Goal: Information Seeking & Learning: Learn about a topic

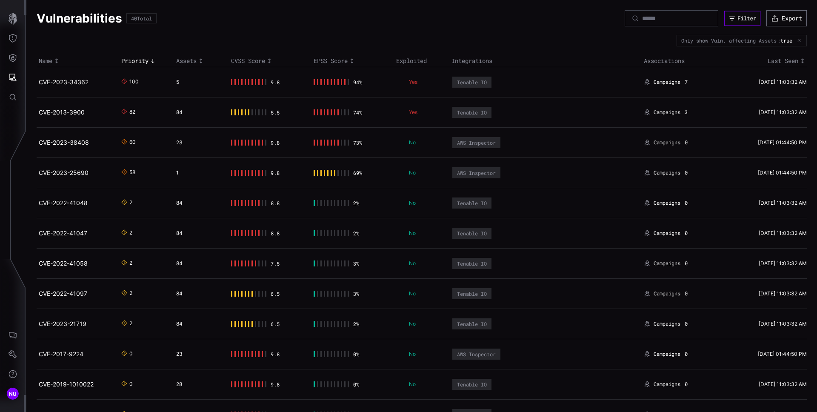
click at [743, 17] on div "Filter" at bounding box center [746, 18] width 19 height 7
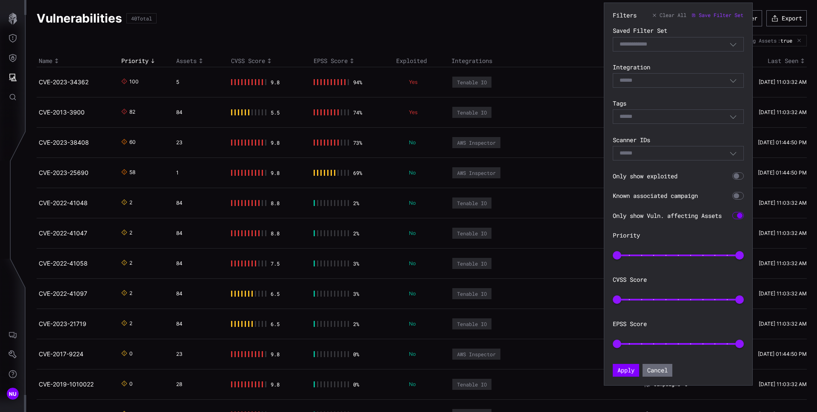
click at [731, 122] on div "Select" at bounding box center [677, 116] width 131 height 14
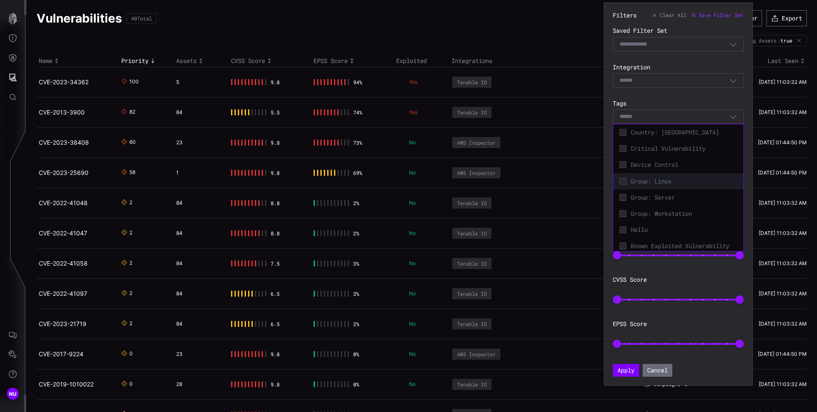
click at [683, 187] on div "Group: Linux" at bounding box center [678, 181] width 122 height 12
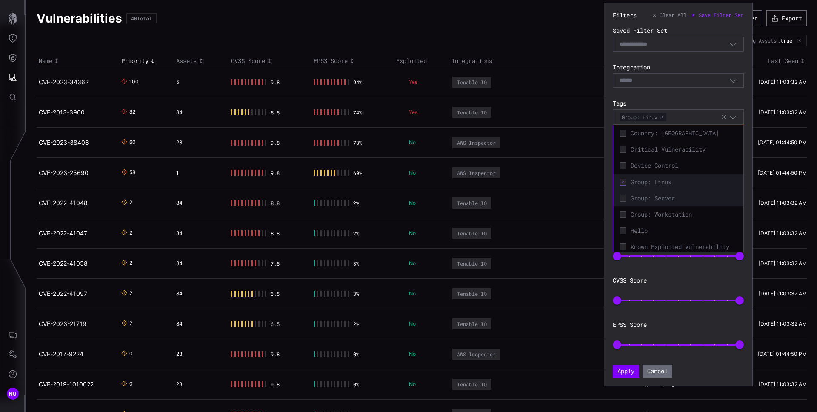
click at [668, 204] on div "Group: Server" at bounding box center [678, 198] width 122 height 12
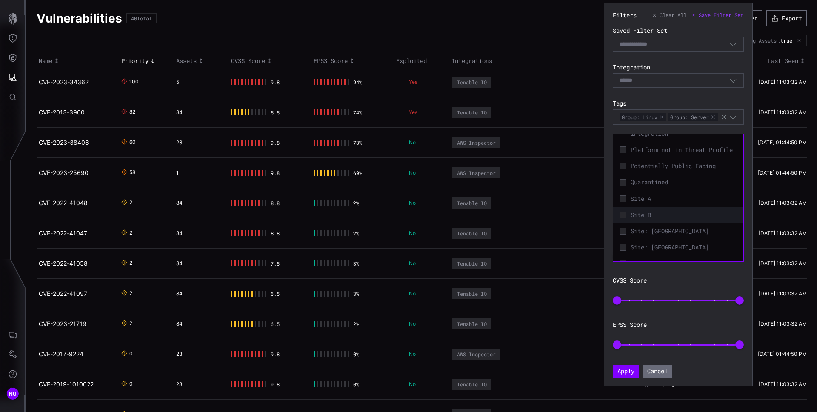
scroll to position [167, 0]
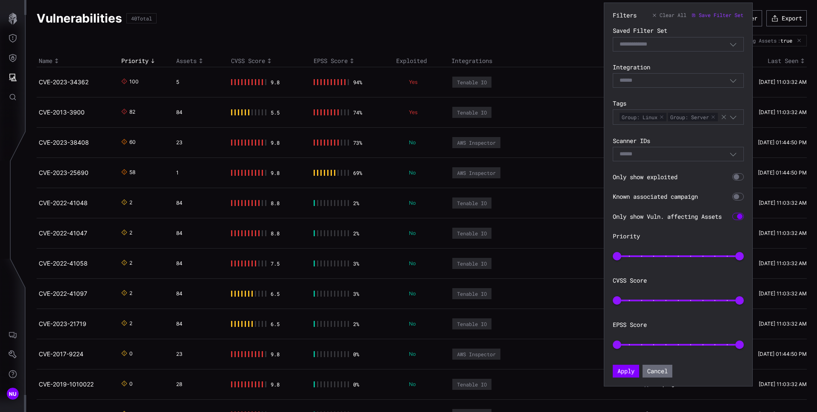
click at [736, 79] on icon "button" at bounding box center [733, 80] width 6 height 3
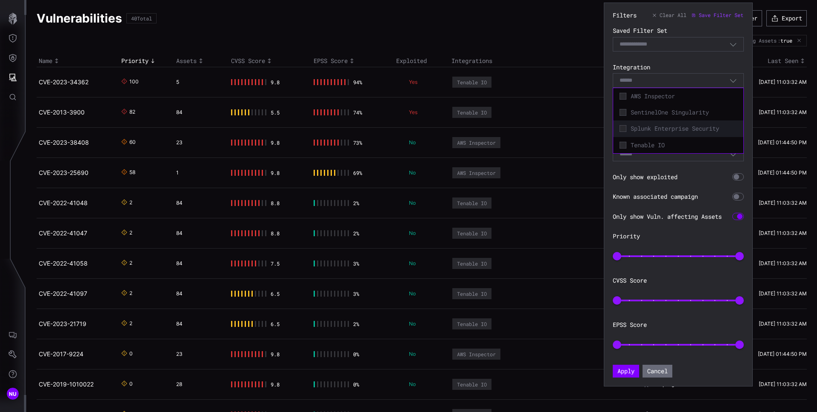
click at [683, 125] on span "Splunk Enterprise Security" at bounding box center [683, 129] width 106 height 8
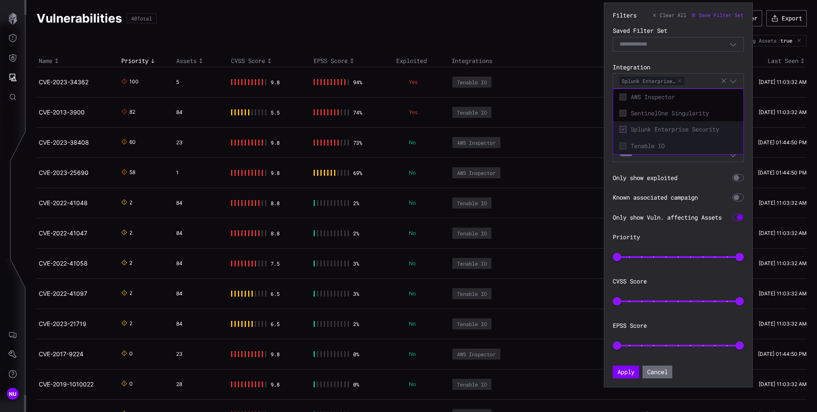
click at [661, 140] on div "Tenable IO" at bounding box center [678, 146] width 122 height 12
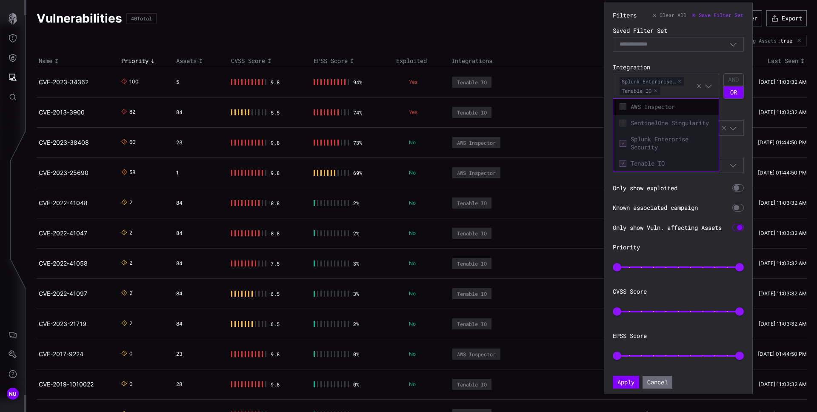
click at [661, 119] on span "SentinelOne Singularity" at bounding box center [671, 123] width 82 height 8
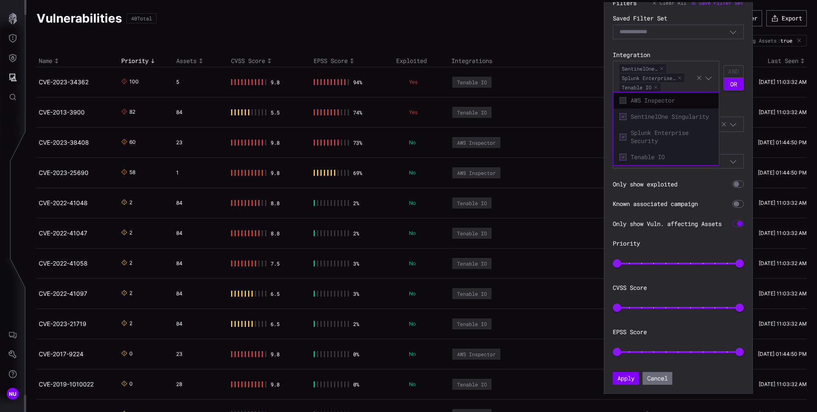
scroll to position [22, 0]
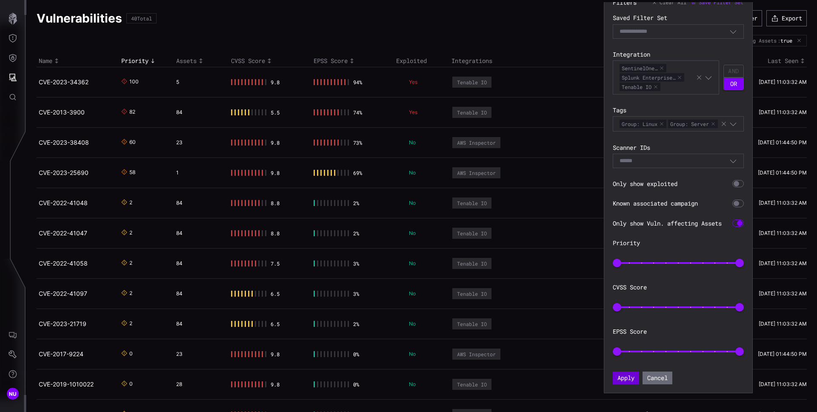
click at [630, 379] on button "Apply" at bounding box center [625, 377] width 26 height 13
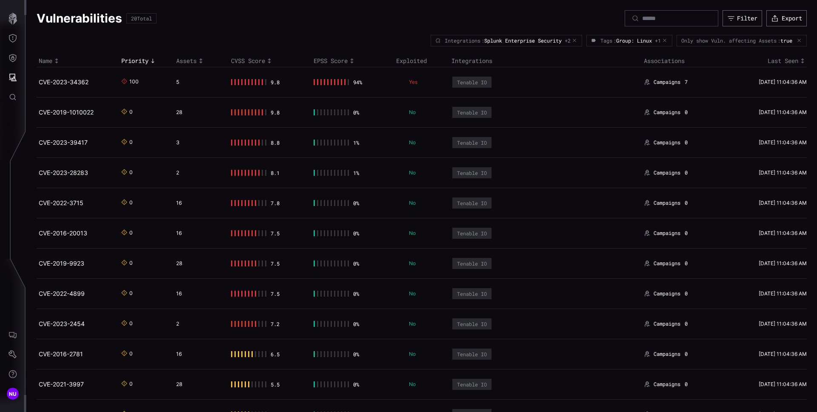
click at [767, 45] on div "Only show Vuln. affecting Assets : true" at bounding box center [741, 40] width 130 height 11
drag, startPoint x: 768, startPoint y: 42, endPoint x: 669, endPoint y: 40, distance: 99.5
click at [676, 40] on div "Only show Vuln. affecting Assets : true" at bounding box center [741, 40] width 130 height 11
copy div "Only show Vuln. affecting Assets"
click at [749, 22] on button "Filter" at bounding box center [742, 18] width 39 height 16
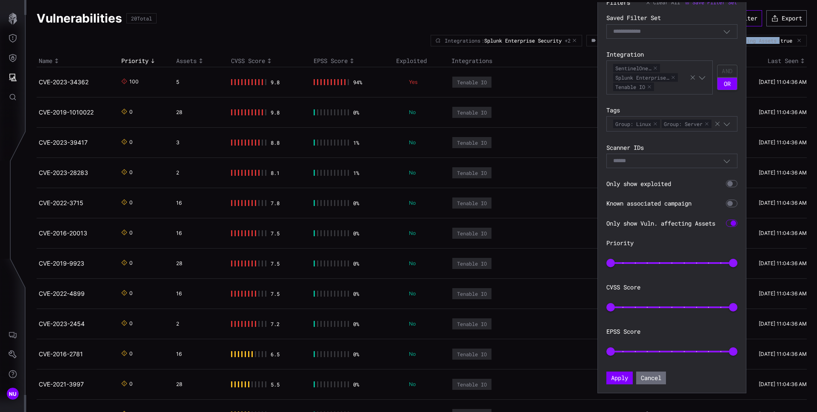
scroll to position [22, 0]
type input "**"
drag, startPoint x: 610, startPoint y: 263, endPoint x: 664, endPoint y: 264, distance: 54.0
click at [620, 264] on span "4" at bounding box center [615, 263] width 9 height 9
type input "*"
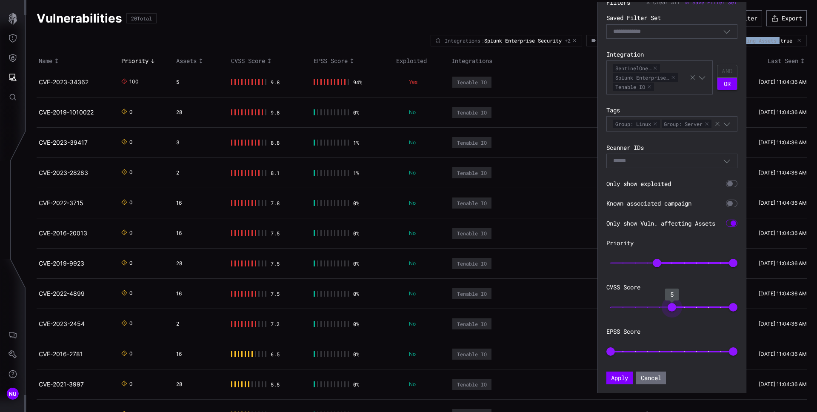
drag, startPoint x: 608, startPoint y: 310, endPoint x: 676, endPoint y: 308, distance: 68.1
click at [674, 308] on span "5" at bounding box center [671, 307] width 9 height 9
click at [625, 379] on button "Apply" at bounding box center [619, 377] width 26 height 13
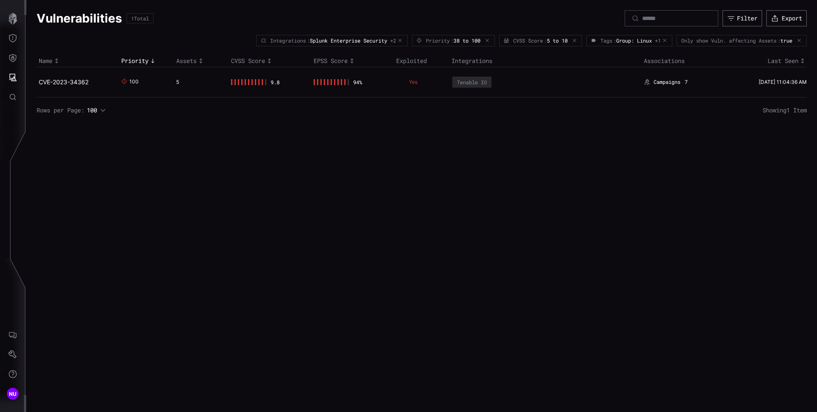
click at [390, 17] on div "Vulnerabilities 1 Total Filter Export" at bounding box center [422, 18] width 770 height 16
click at [394, 167] on div "Vulnerabilities 1 Total Filter Export Integrations : Splunk Enterprise Security…" at bounding box center [421, 206] width 790 height 412
click at [345, 202] on div "Vulnerabilities 1 Total Filter Export Integrations : Splunk Enterprise Security…" at bounding box center [421, 206] width 790 height 412
click at [567, 164] on div "Vulnerabilities 1 Total Filter Export Integrations : Splunk Enterprise Security…" at bounding box center [421, 206] width 790 height 412
click at [373, 43] on div ": Splunk Enterprise Security +2" at bounding box center [351, 40] width 89 height 6
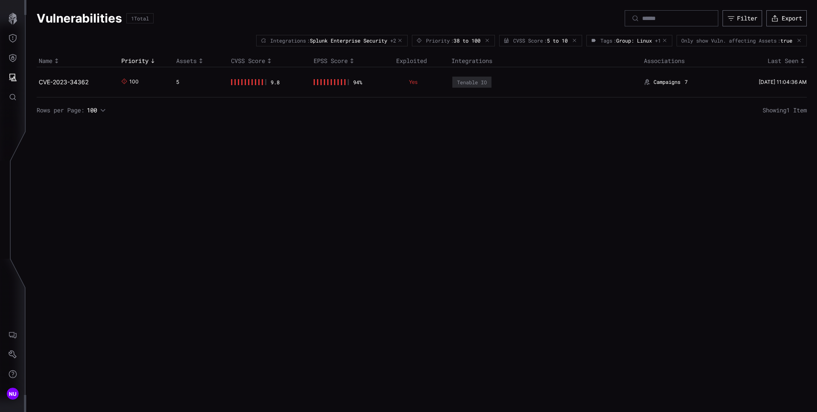
click at [372, 39] on div ": Splunk Enterprise Security +2" at bounding box center [351, 40] width 89 height 6
click at [351, 42] on span "Splunk Enterprise Security" at bounding box center [348, 40] width 77 height 6
click at [397, 41] on button "button" at bounding box center [400, 40] width 6 height 5
click at [287, 319] on div "Vulnerabilities 1 Total Filter Export Priority : 38 to 100 CVSS Score : 5 to 10…" at bounding box center [421, 206] width 790 height 412
